Goal: Transaction & Acquisition: Purchase product/service

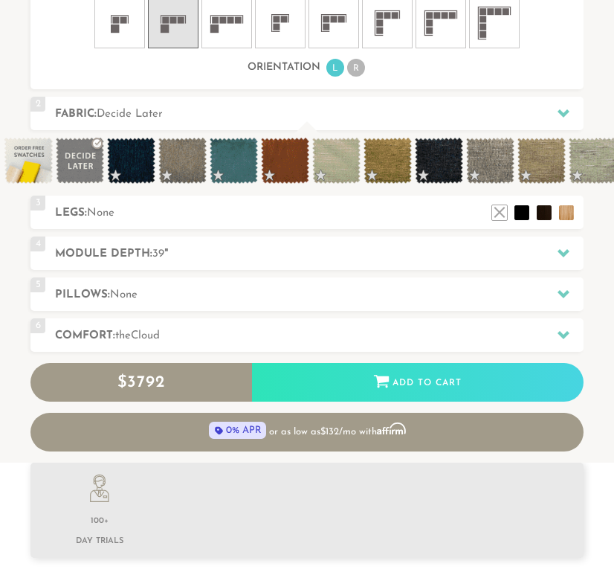
scroll to position [859, 0]
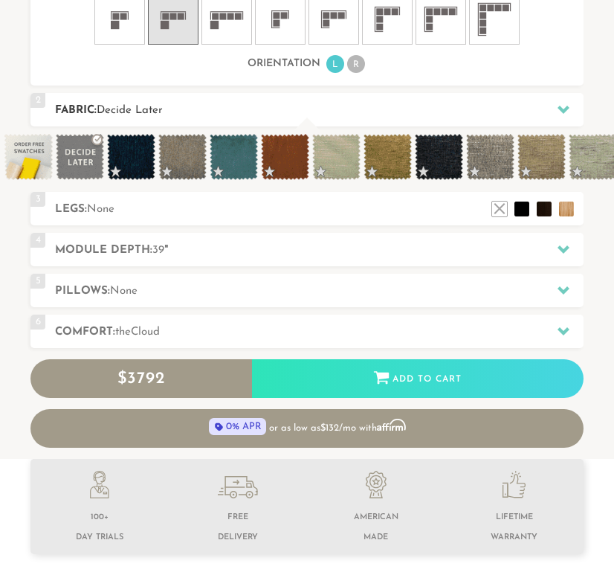
click at [290, 104] on h2 "Fabric: Decide Later" at bounding box center [319, 110] width 528 height 17
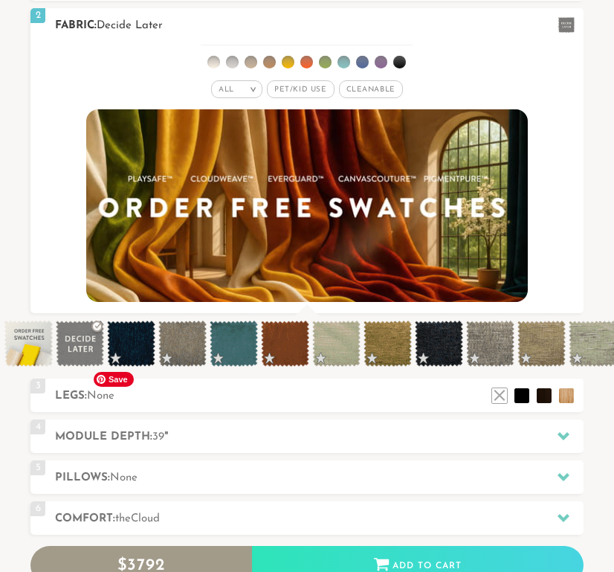
scroll to position [550, 0]
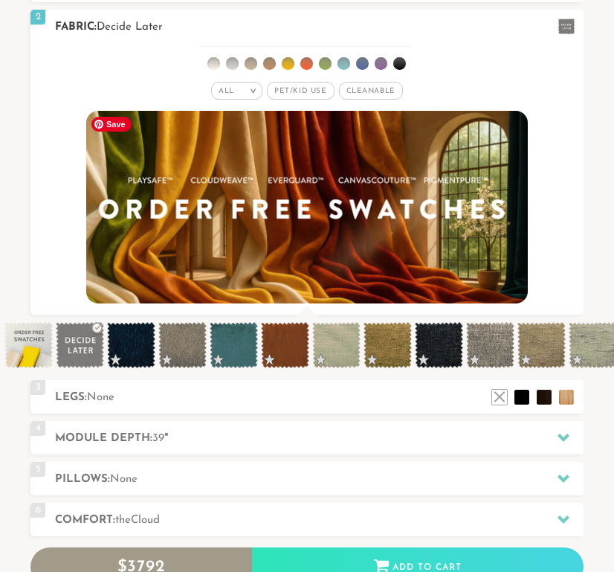
click at [378, 175] on img at bounding box center [307, 207] width 486 height 212
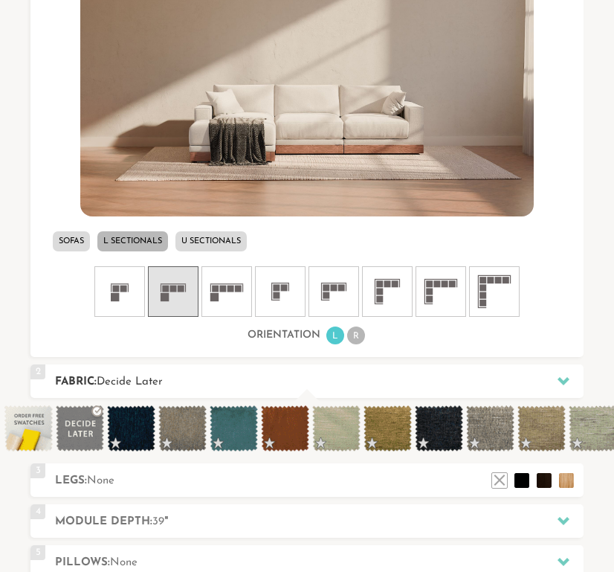
scroll to position [14343, 614]
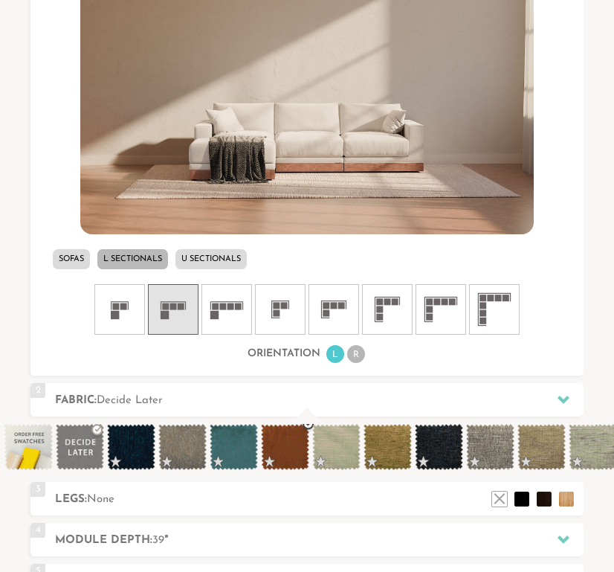
click at [288, 457] on span at bounding box center [285, 447] width 48 height 46
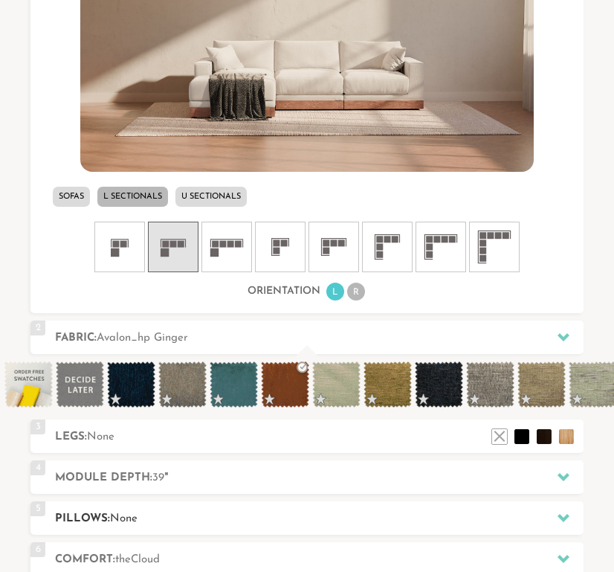
scroll to position [636, 0]
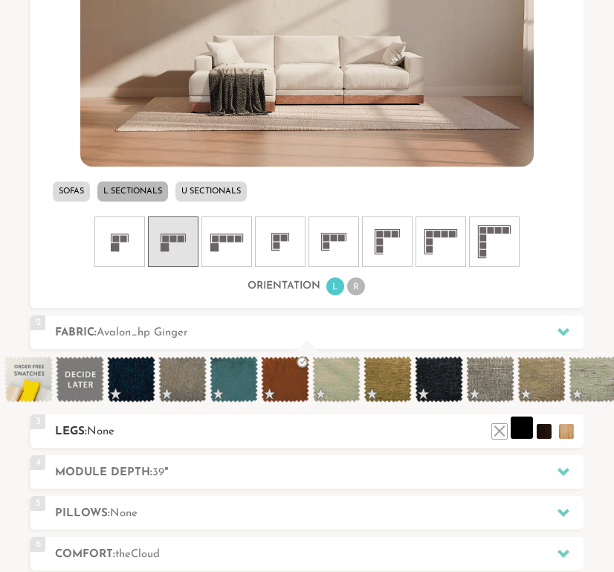
click at [517, 432] on li at bounding box center [522, 427] width 22 height 22
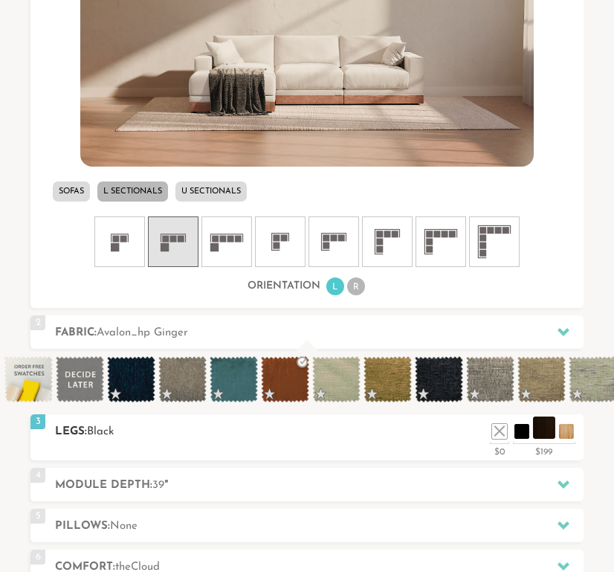
click at [545, 431] on li at bounding box center [544, 427] width 22 height 22
click at [564, 433] on li at bounding box center [566, 427] width 22 height 22
click at [523, 434] on li at bounding box center [522, 427] width 22 height 22
click at [500, 435] on li at bounding box center [499, 427] width 22 height 22
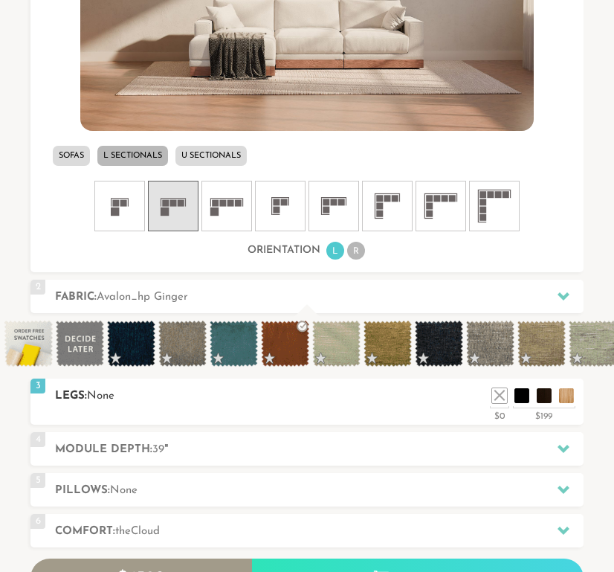
scroll to position [676, 0]
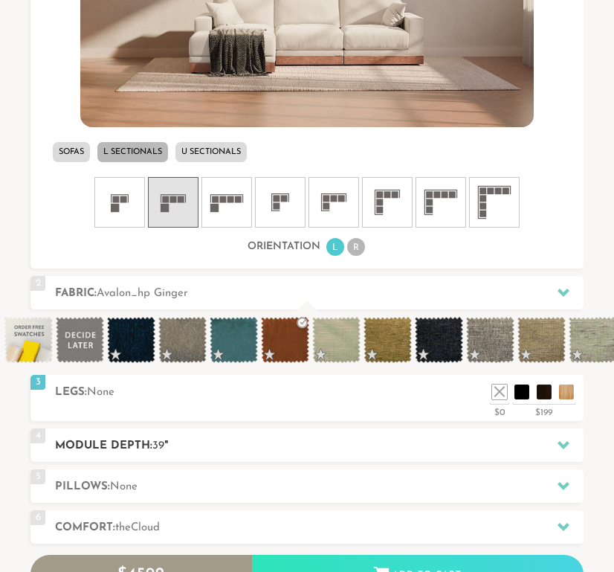
click at [359, 448] on h2 "Module Depth: 39 "" at bounding box center [319, 445] width 528 height 17
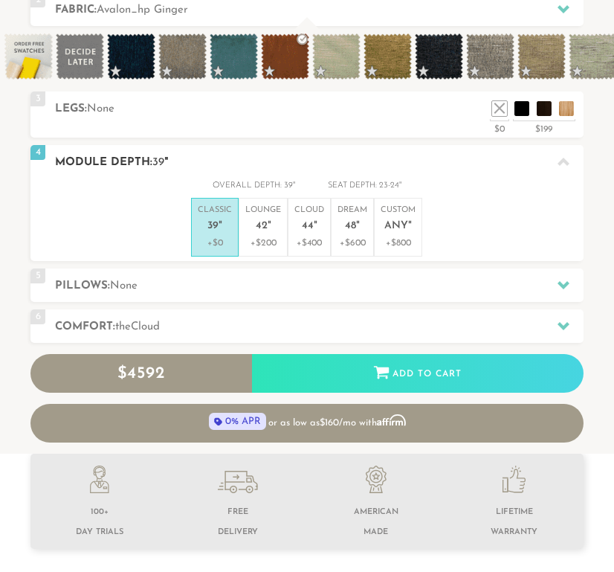
scroll to position [1, 1]
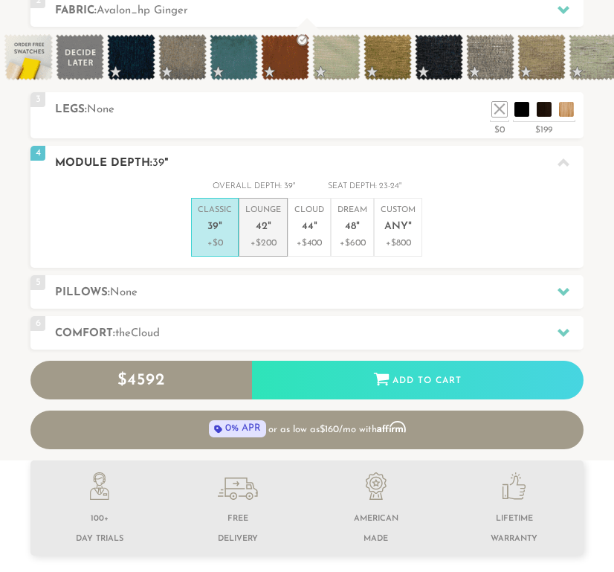
click at [261, 243] on p "+$200" at bounding box center [263, 242] width 36 height 13
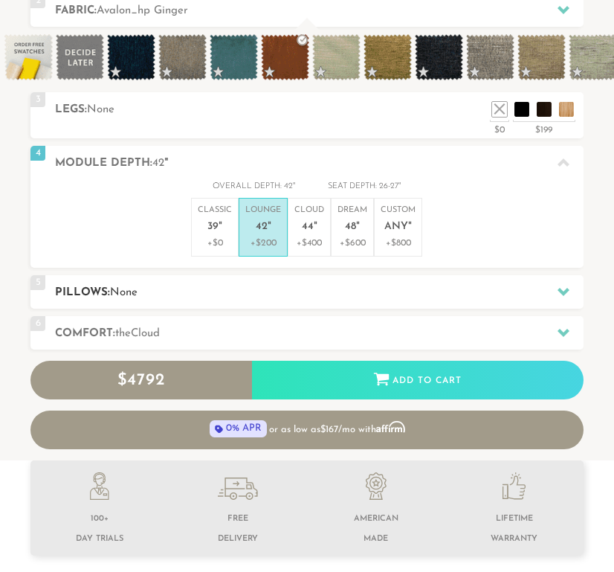
click at [247, 295] on h2 "Pillows: None" at bounding box center [319, 292] width 528 height 17
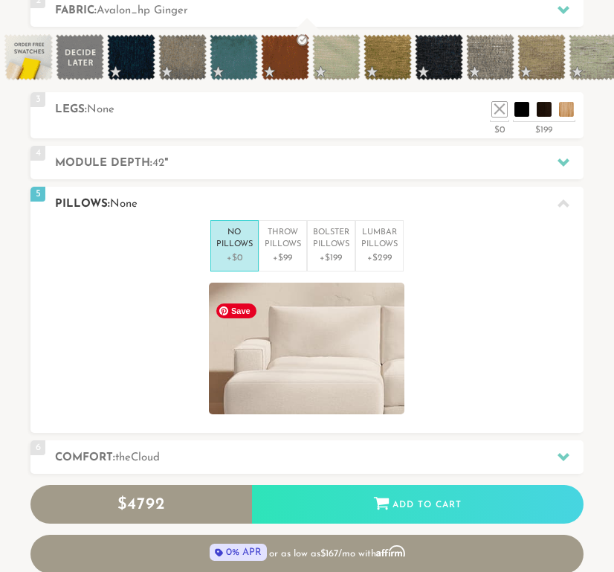
scroll to position [14175, 614]
click at [276, 246] on p "Throw Pillows" at bounding box center [283, 239] width 36 height 25
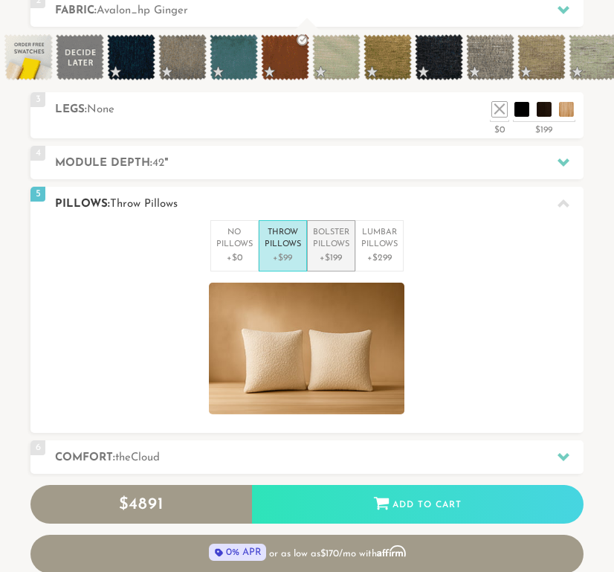
click at [323, 245] on p "Bolster Pillows" at bounding box center [331, 239] width 36 height 25
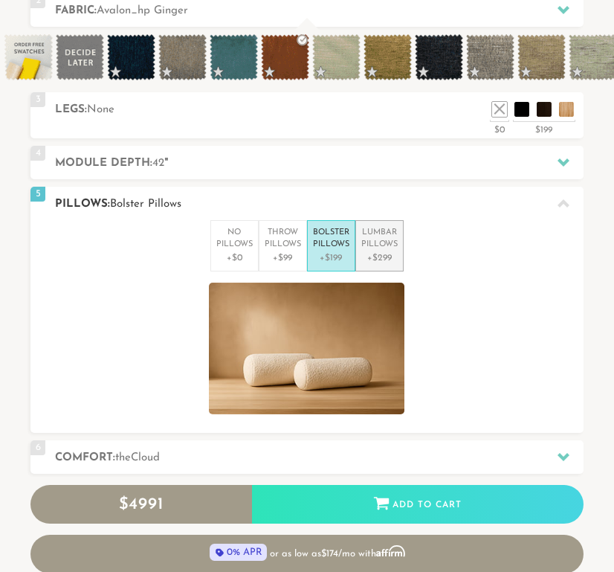
click at [358, 253] on li "Lumbar Pillows +$299" at bounding box center [379, 245] width 48 height 51
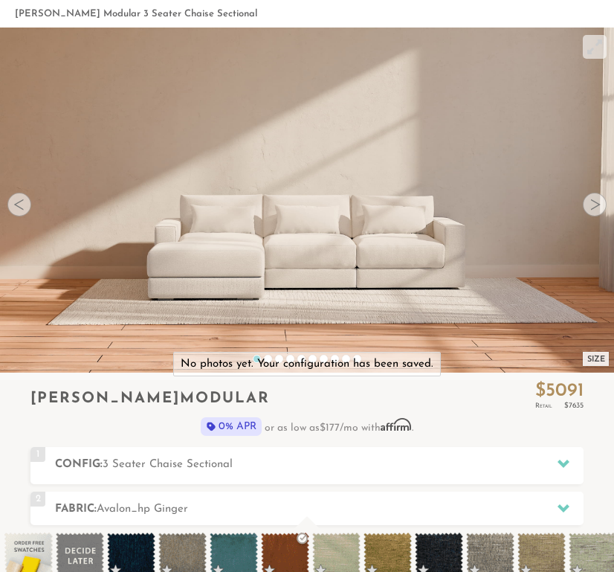
scroll to position [0, 0]
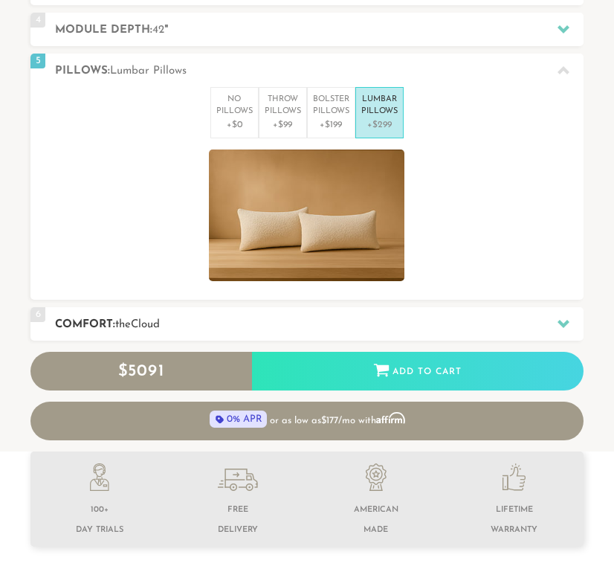
click at [239, 317] on h2 "Comfort: the Cloud" at bounding box center [319, 324] width 528 height 17
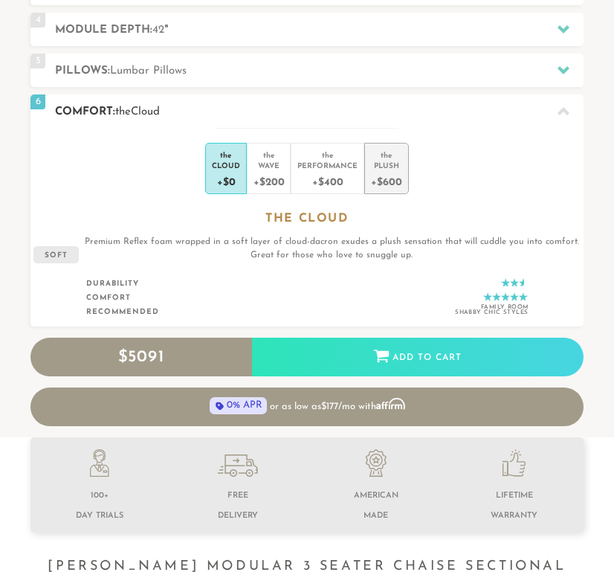
click at [373, 172] on div "+$600" at bounding box center [386, 181] width 30 height 22
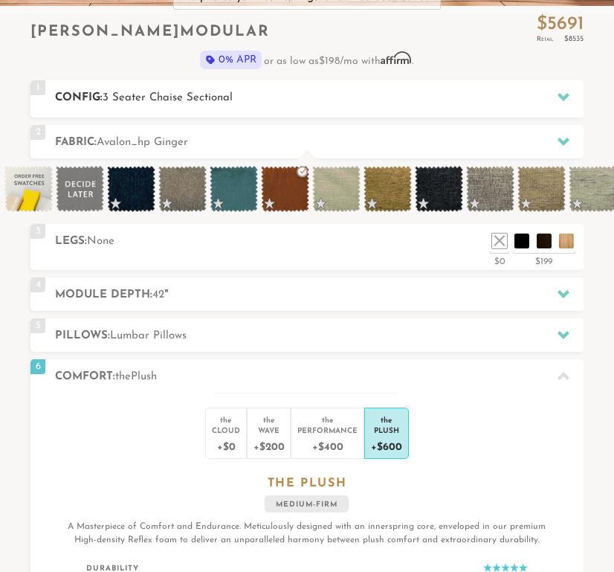
click at [233, 90] on h2 "Config: 3 Seater Chaise Sectional" at bounding box center [319, 97] width 528 height 17
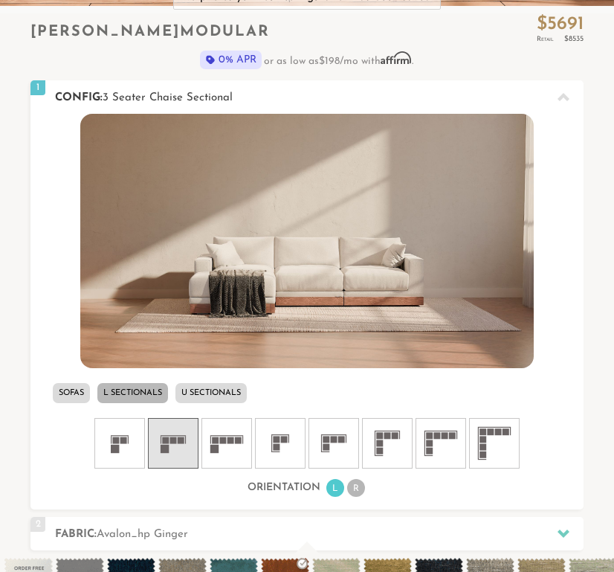
click at [228, 92] on span "3 Seater Chaise Sectional" at bounding box center [168, 97] width 130 height 11
